Goal: Navigation & Orientation: Understand site structure

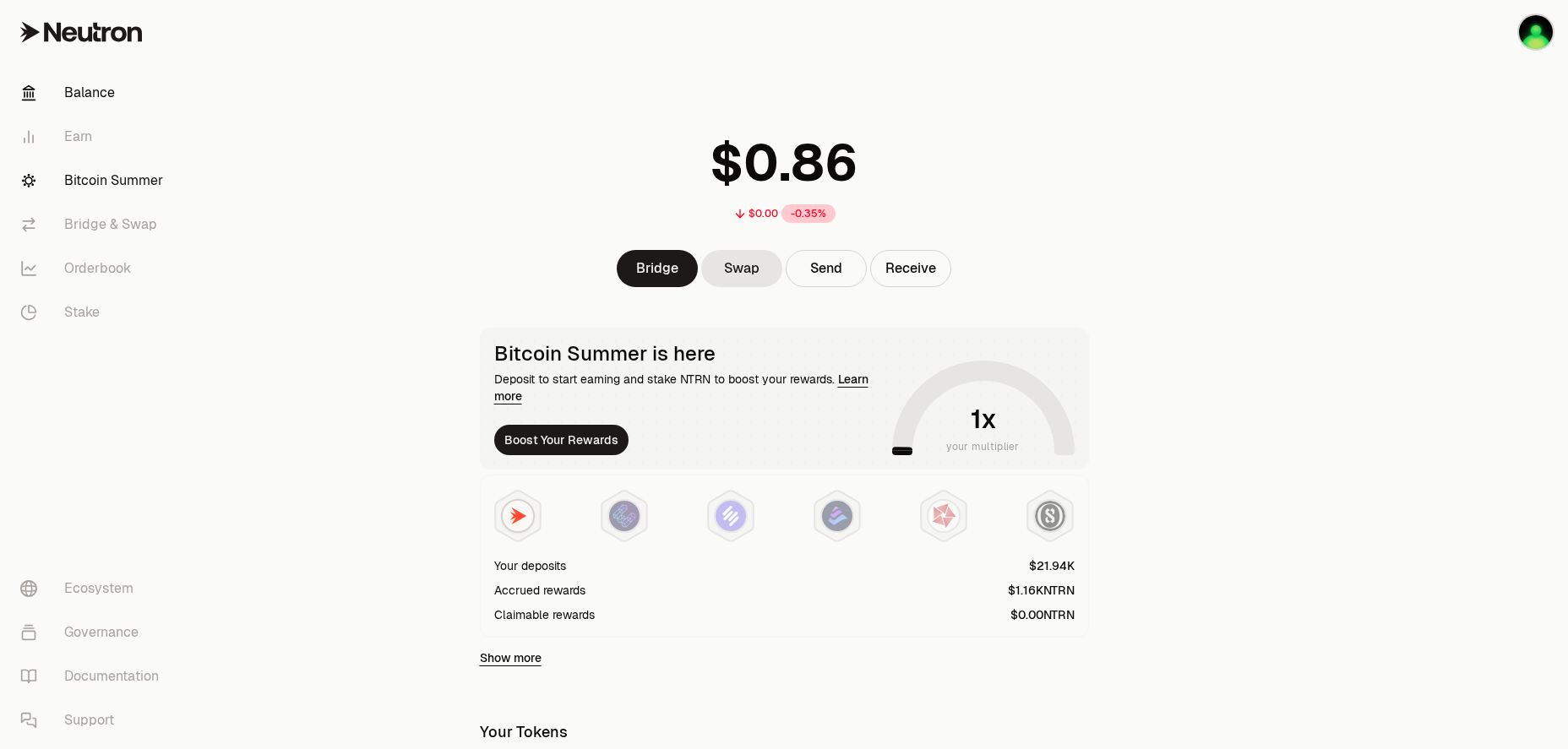
click at [131, 182] on link "Bitcoin Summer" at bounding box center [95, 181] width 176 height 43
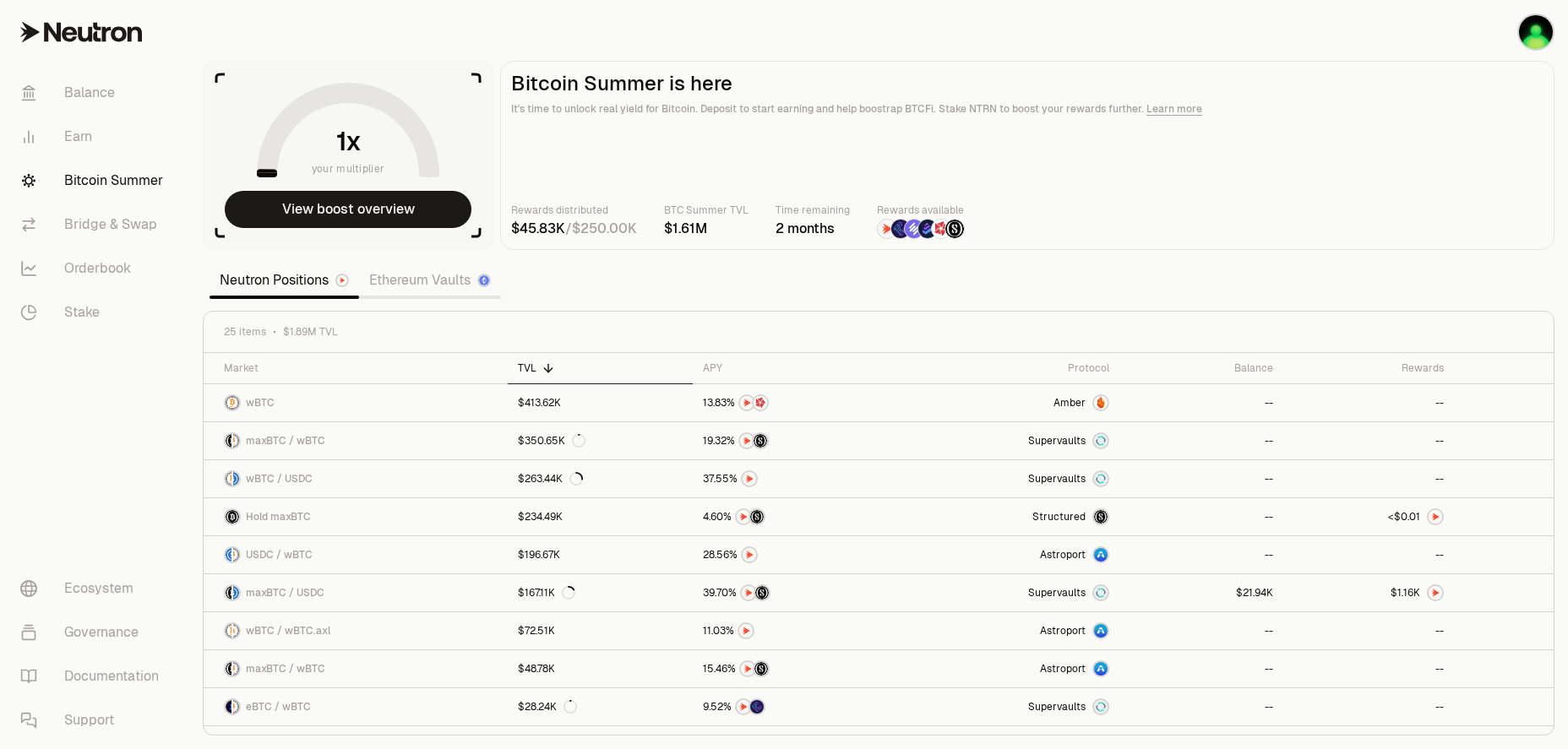
click at [443, 287] on link "Ethereum Vaults" at bounding box center [430, 280] width 142 height 34
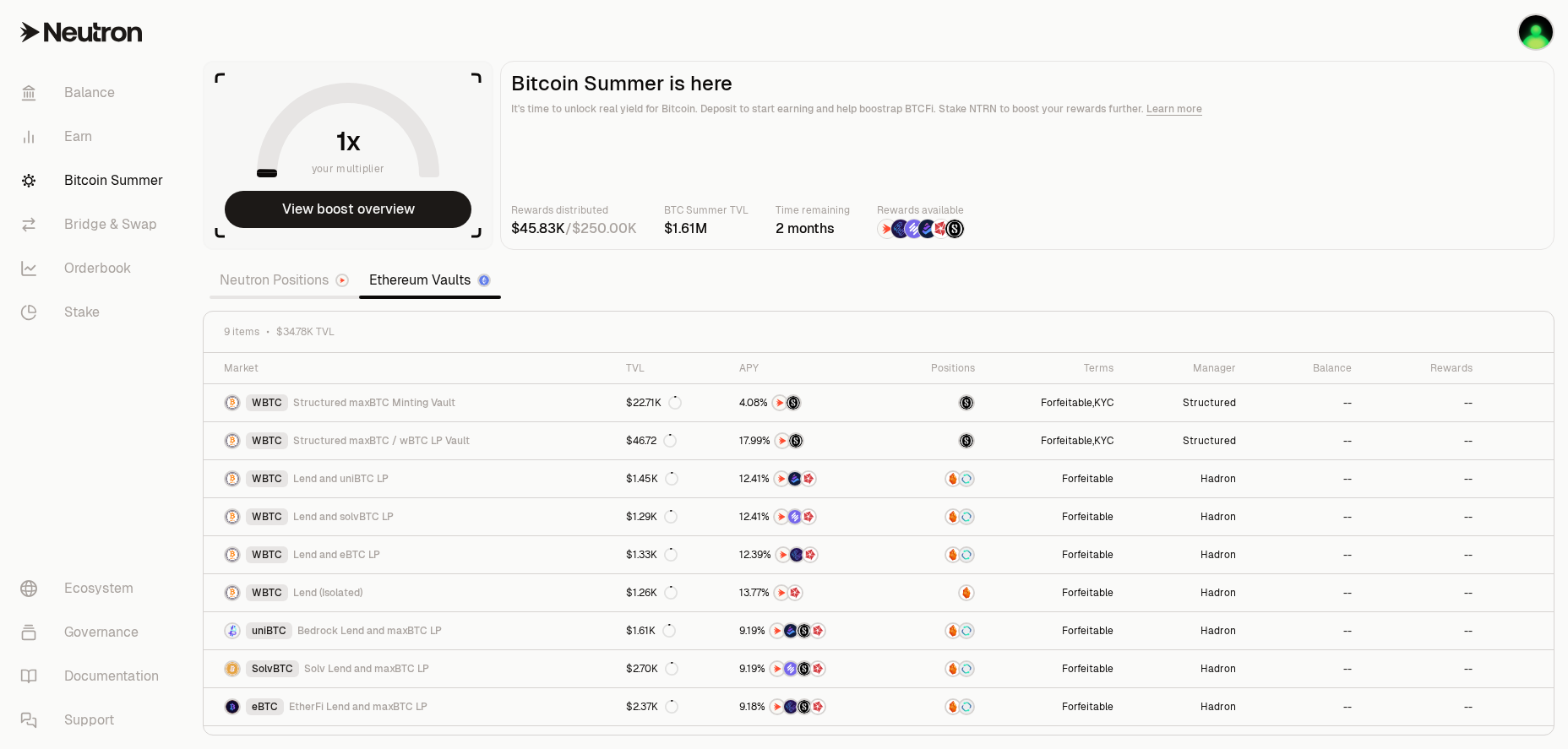
click at [286, 291] on link "Neutron Positions" at bounding box center [285, 280] width 150 height 34
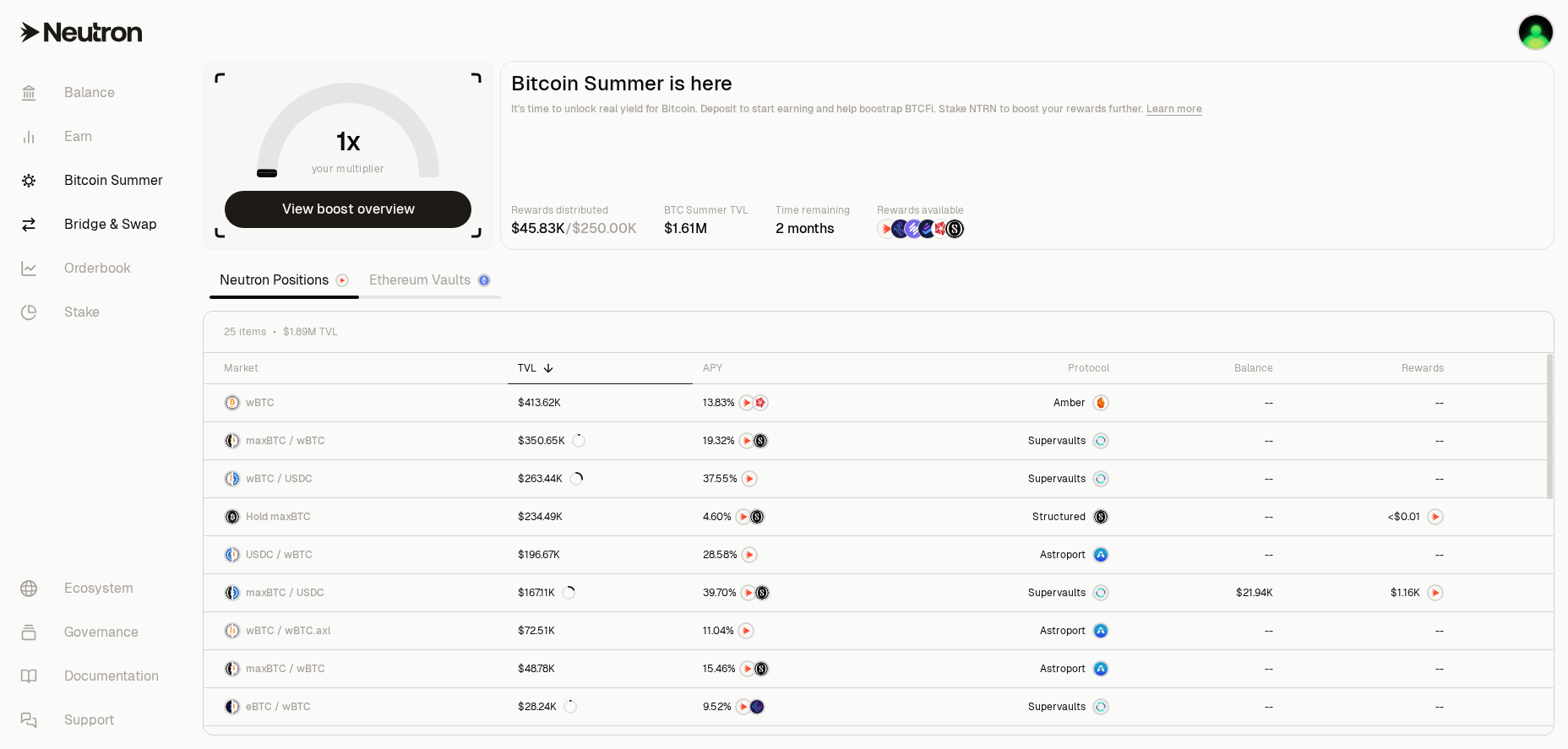
click at [129, 244] on link "Bridge & Swap" at bounding box center [95, 224] width 176 height 43
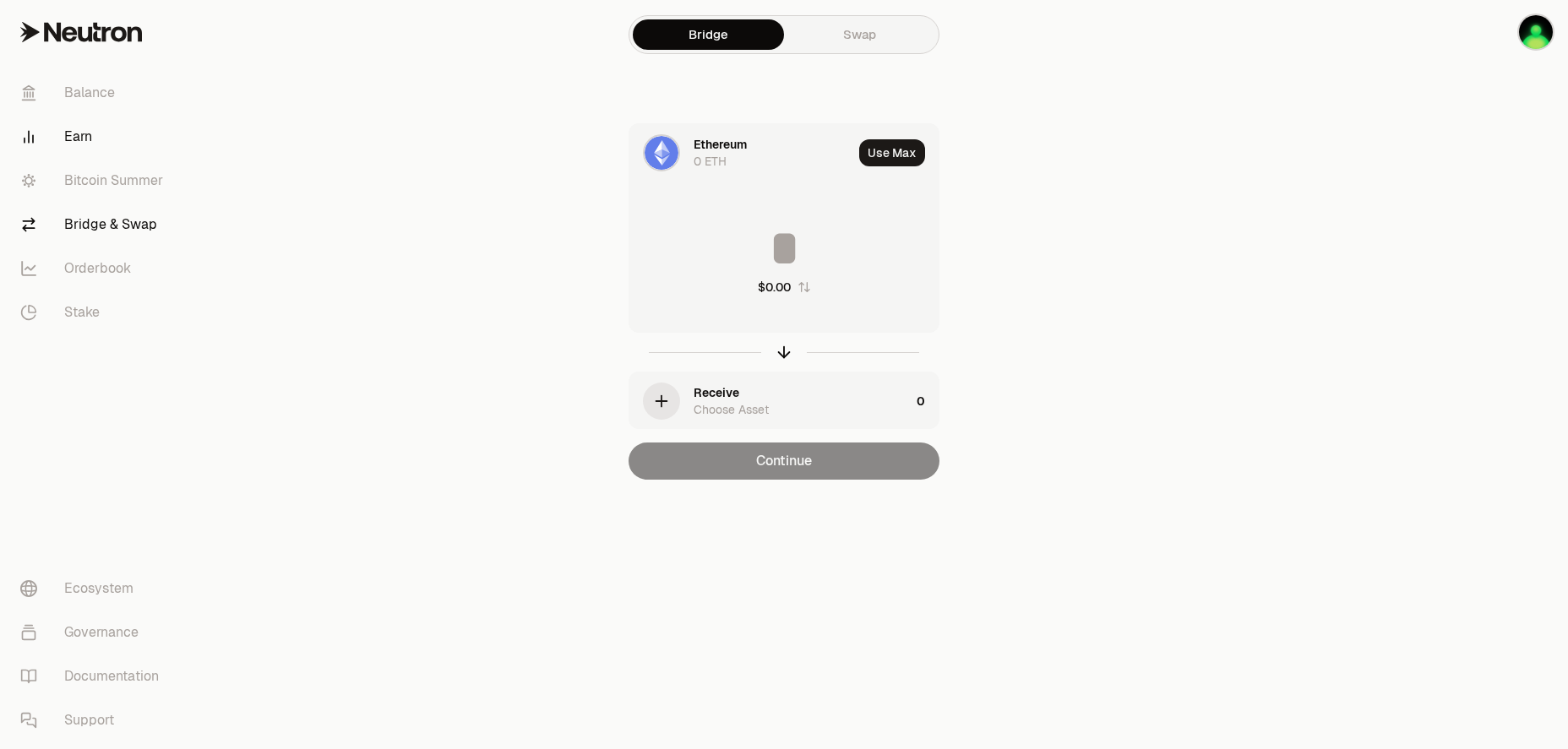
click at [93, 157] on link "Earn" at bounding box center [95, 137] width 176 height 43
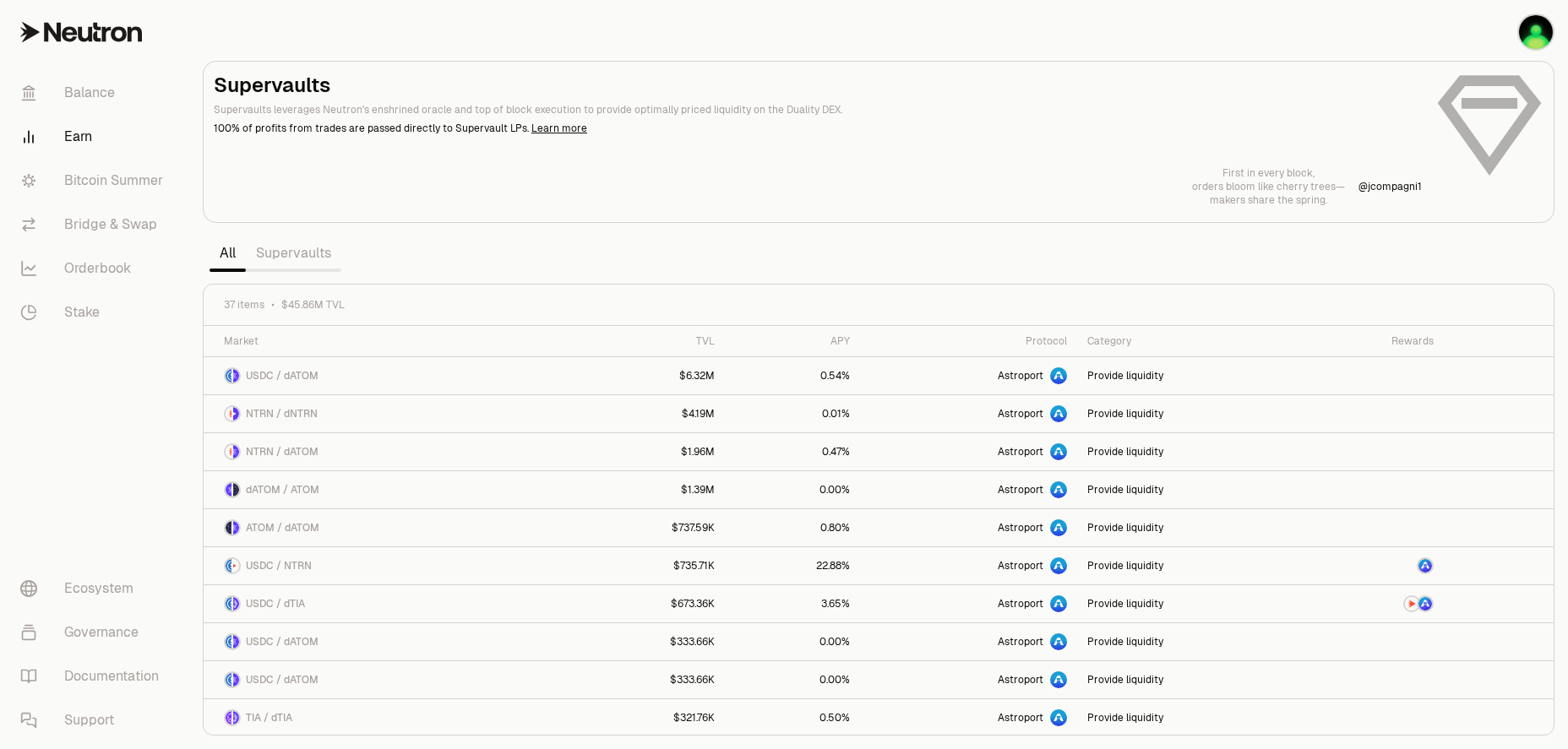
click at [968, 201] on div "First in every block, orders bloom like cherry trees— makers share the spring. …" at bounding box center [879, 186] width 1330 height 41
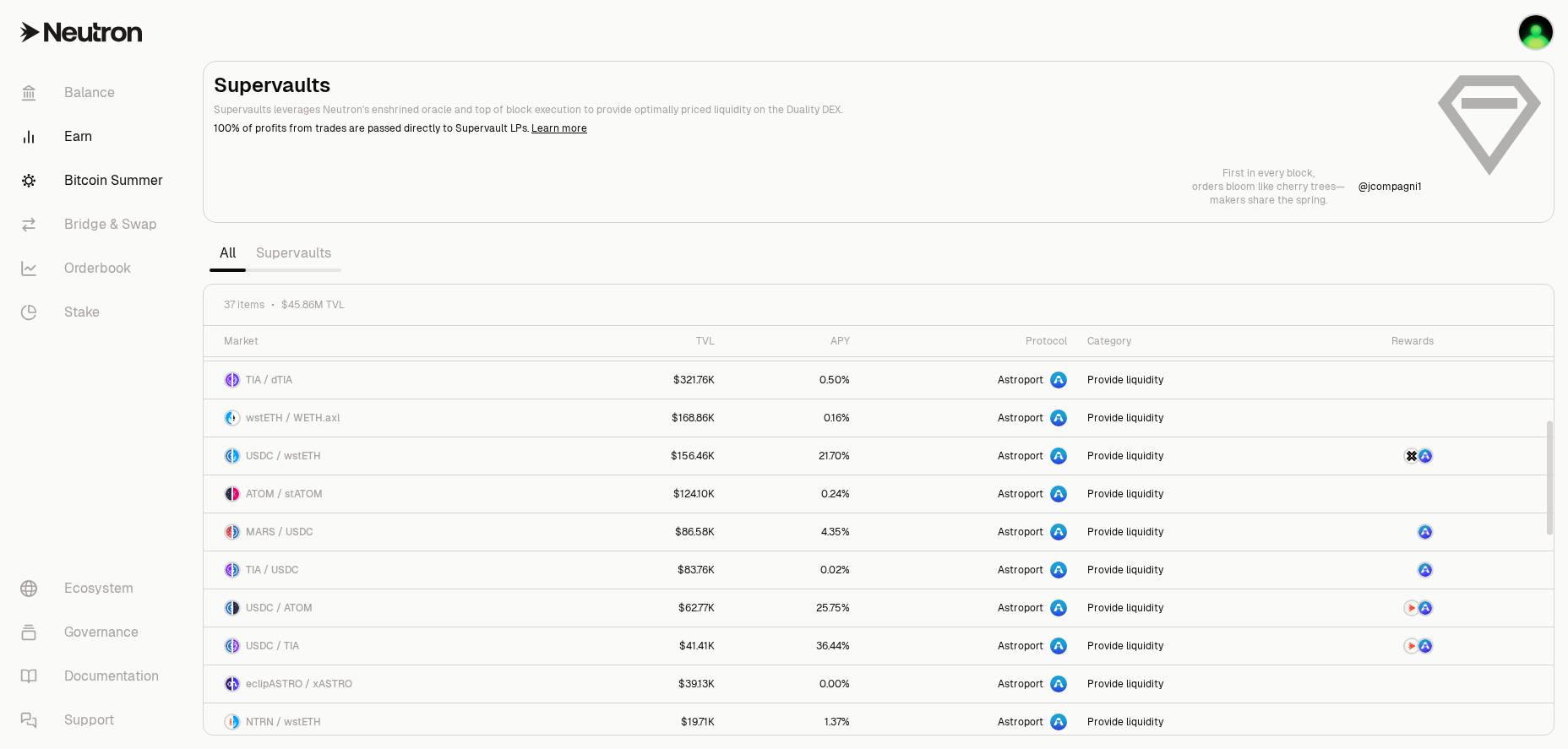
click at [97, 176] on link "Bitcoin Summer" at bounding box center [95, 181] width 176 height 43
